Goal: Information Seeking & Learning: Learn about a topic

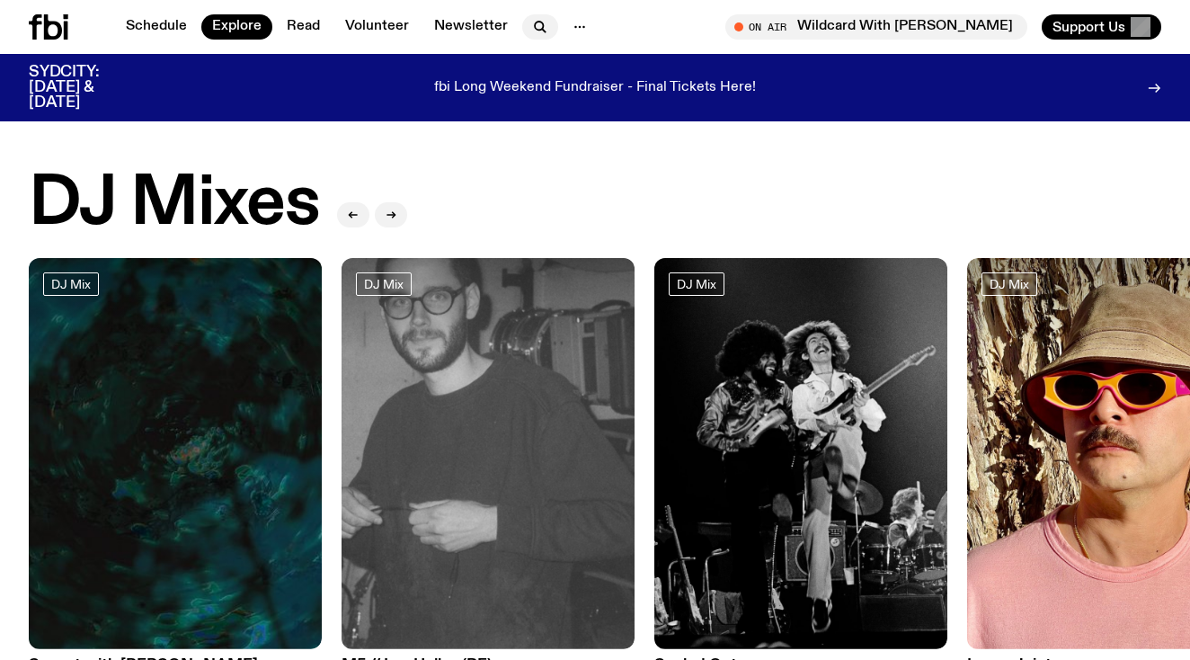
scroll to position [4, 0]
click at [539, 29] on icon "button" at bounding box center [540, 27] width 22 height 22
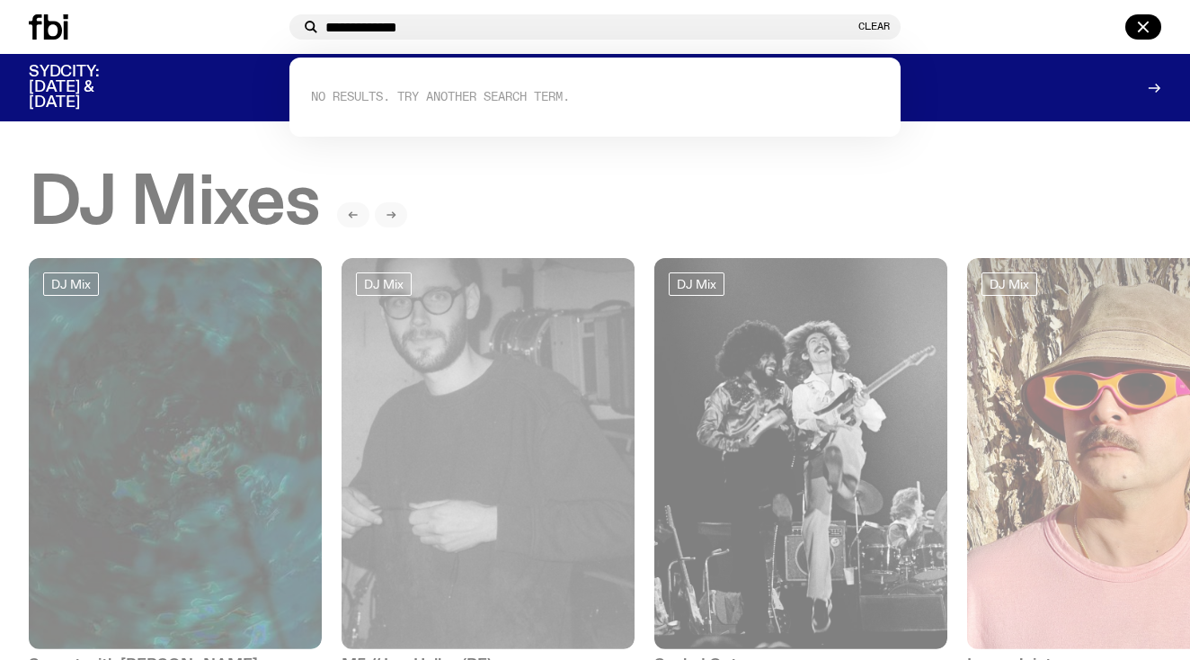
type input "**********"
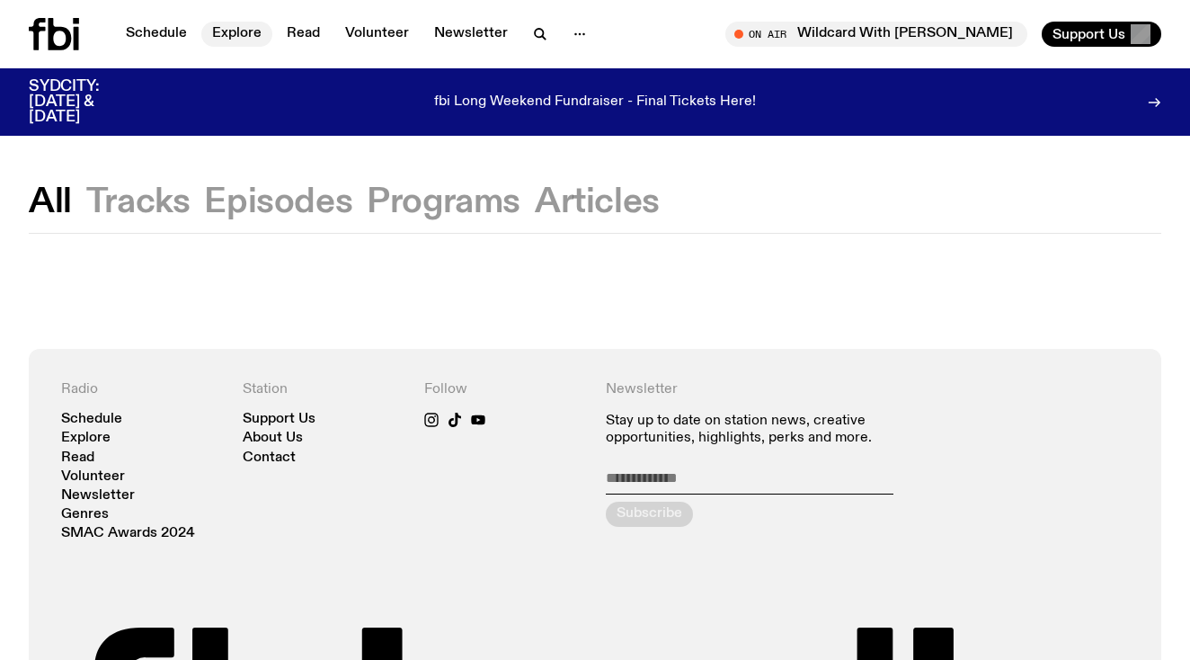
click at [251, 32] on link "Explore" at bounding box center [236, 34] width 71 height 25
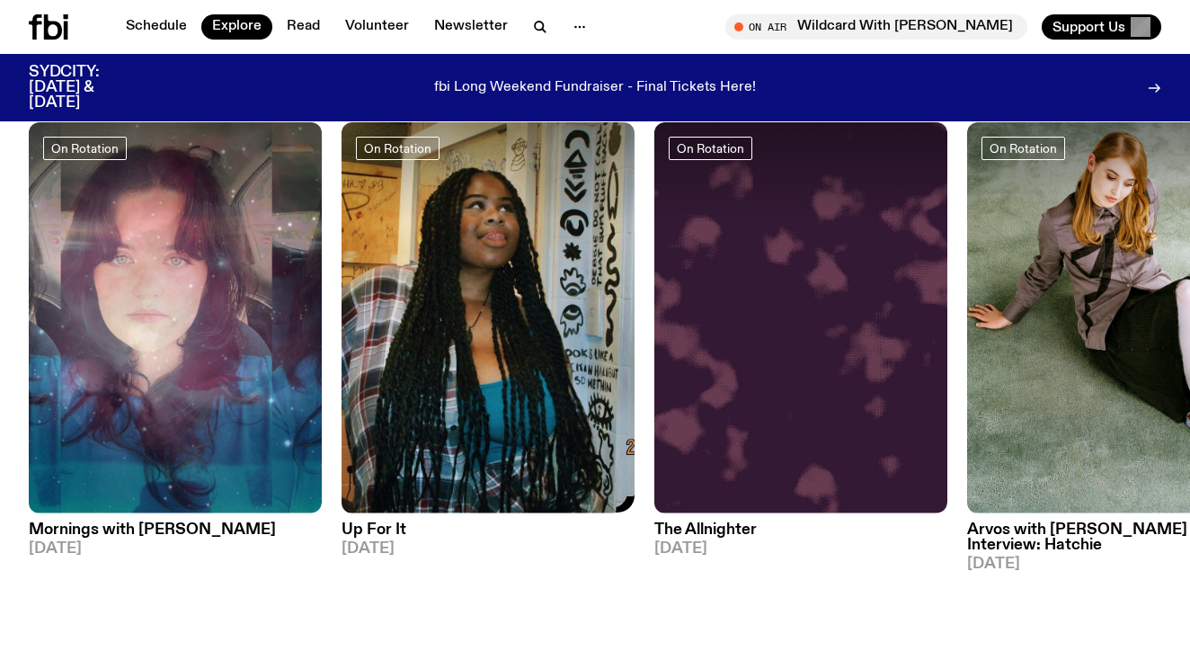
scroll to position [814, 0]
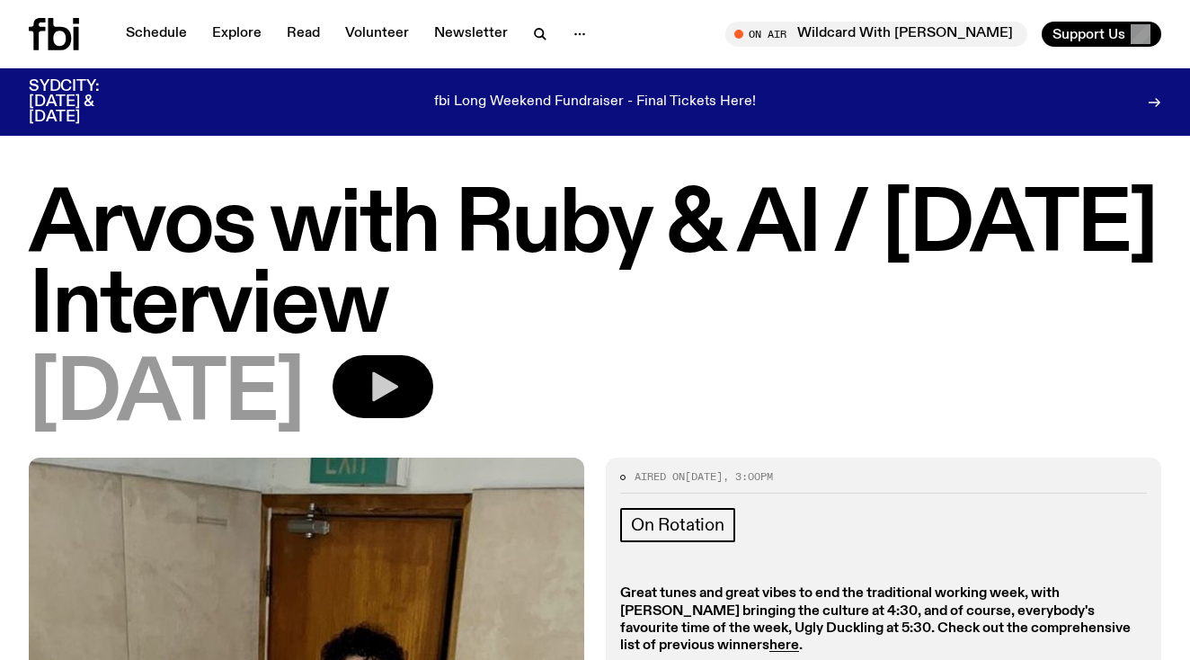
click at [398, 395] on icon "button" at bounding box center [385, 387] width 26 height 30
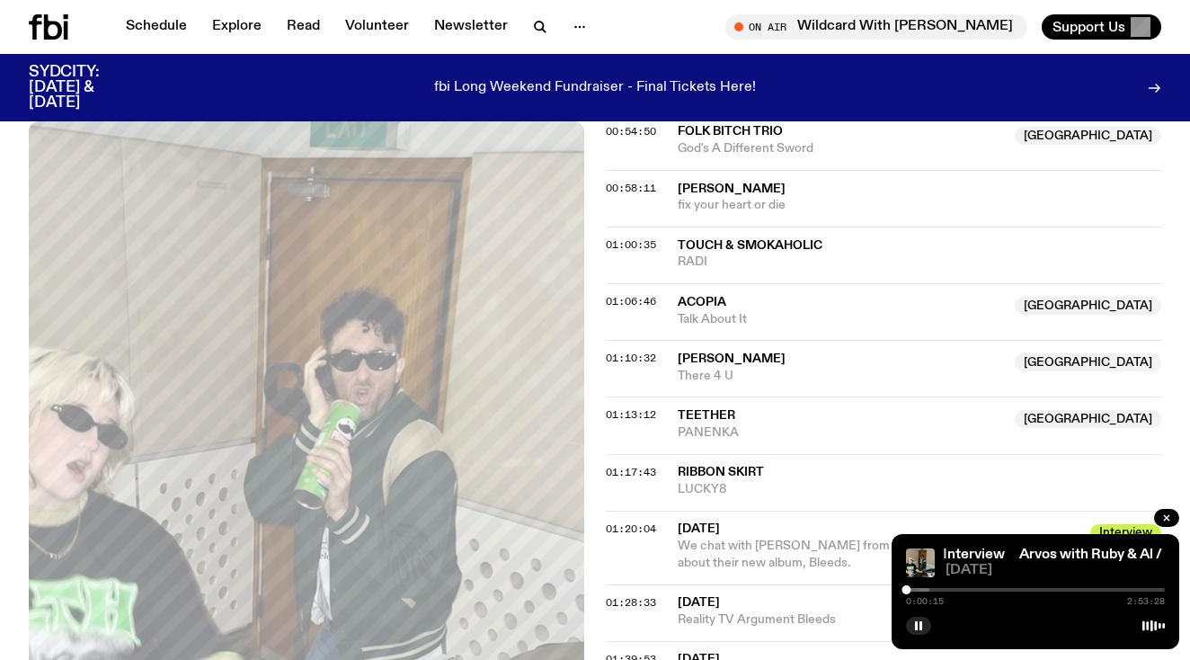
scroll to position [1286, 0]
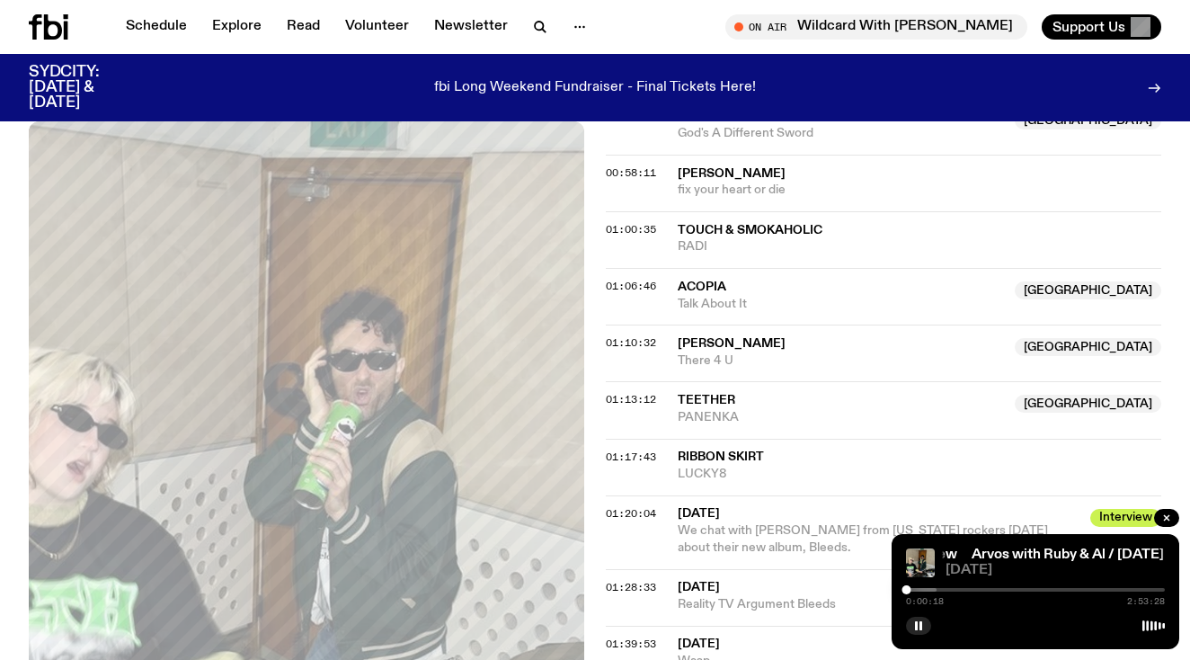
click at [1047, 589] on div at bounding box center [1035, 590] width 259 height 4
click at [1039, 589] on div at bounding box center [917, 590] width 259 height 4
click at [1029, 589] on div at bounding box center [909, 590] width 259 height 4
click at [1022, 588] on div at bounding box center [899, 590] width 259 height 4
click at [1026, 588] on div at bounding box center [1035, 590] width 259 height 4
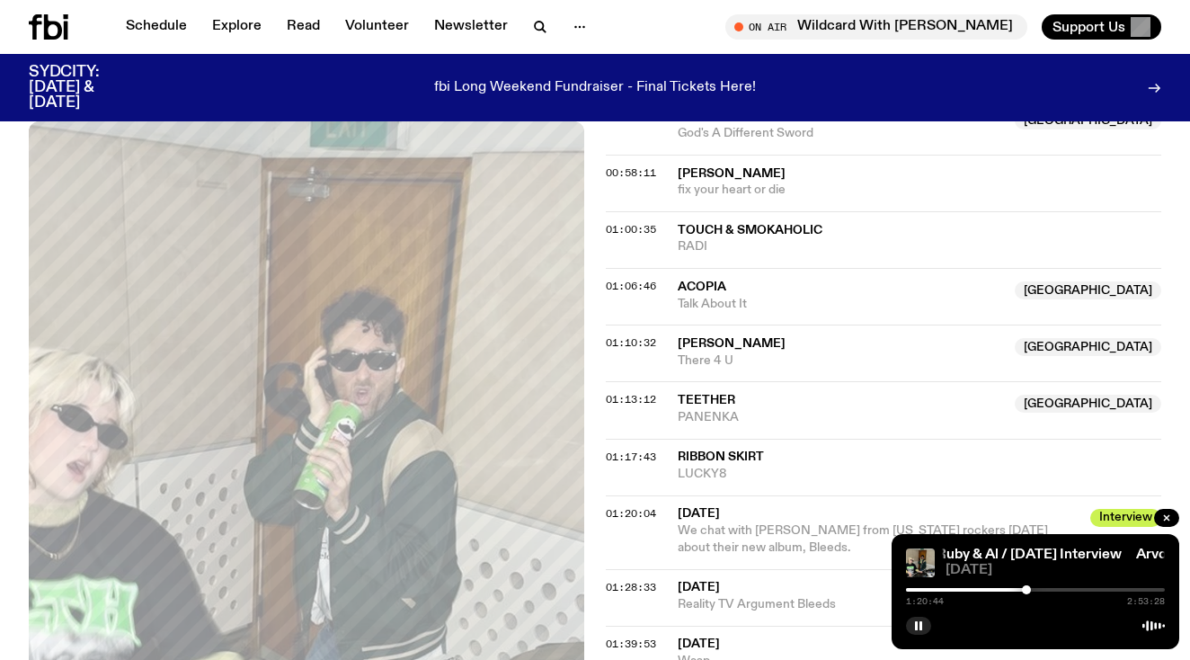
click at [1022, 588] on div at bounding box center [896, 590] width 259 height 4
click at [1026, 588] on div at bounding box center [1021, 589] width 9 height 9
click at [1024, 588] on div at bounding box center [1026, 589] width 9 height 9
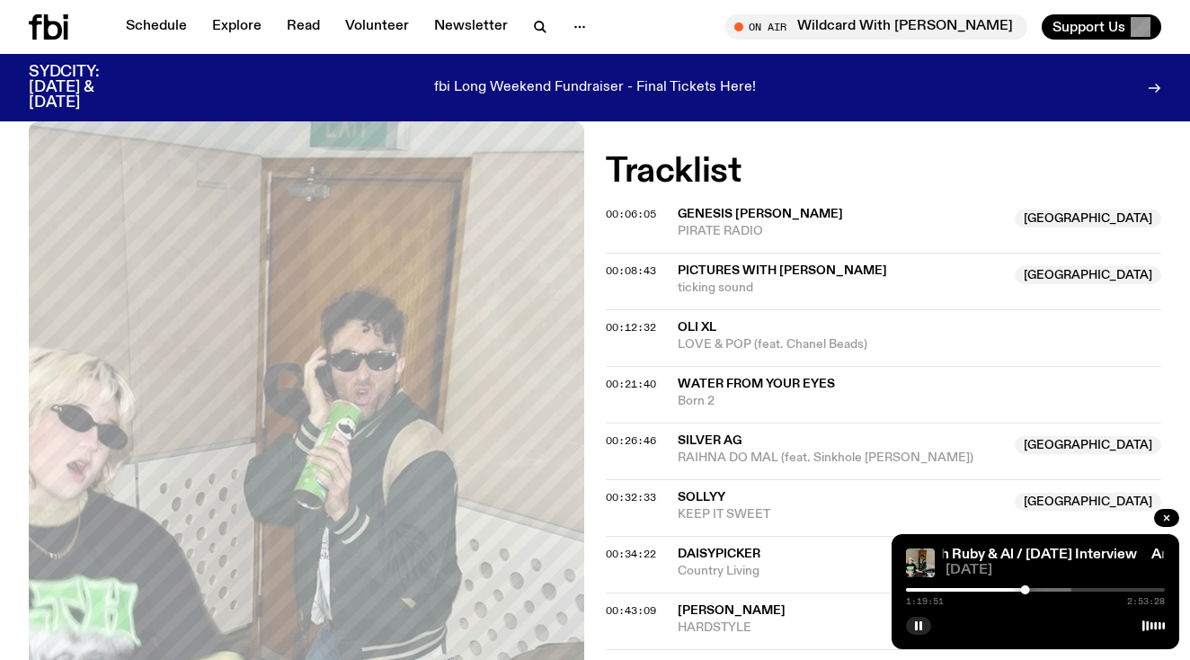
scroll to position [643, 0]
